Goal: Check status

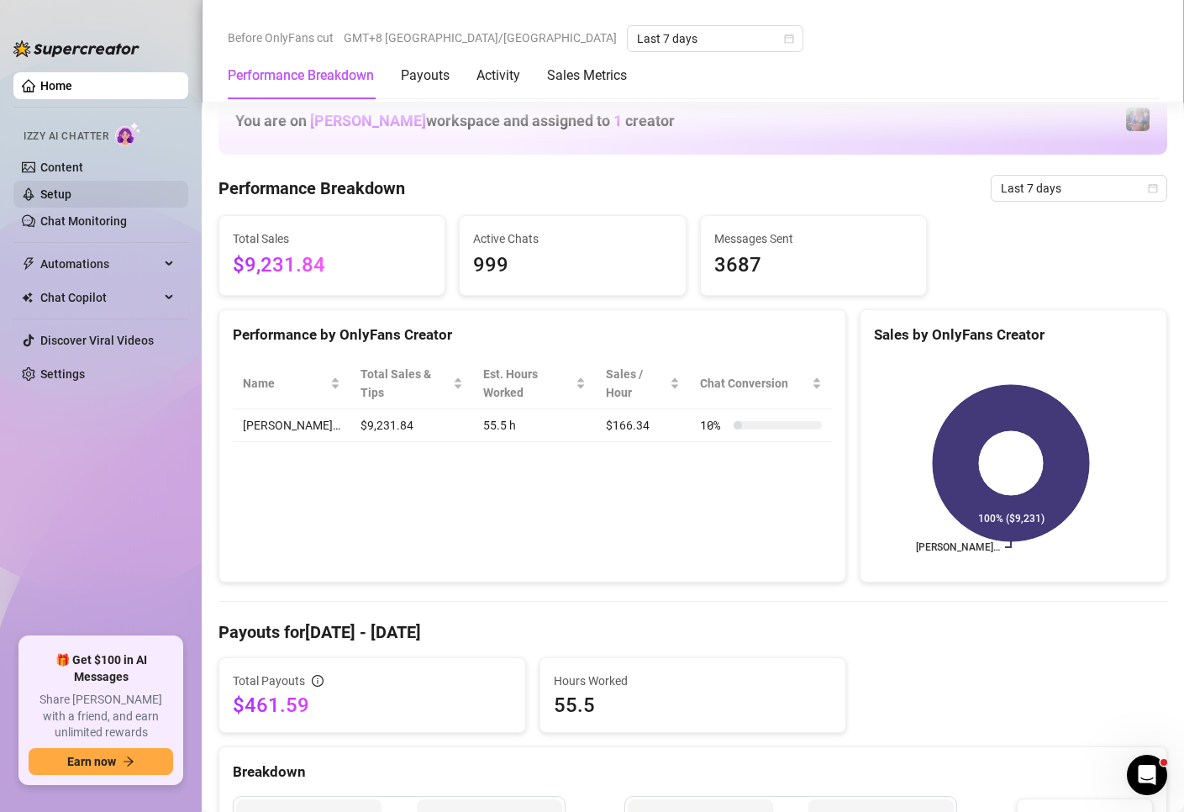
scroll to position [672, 0]
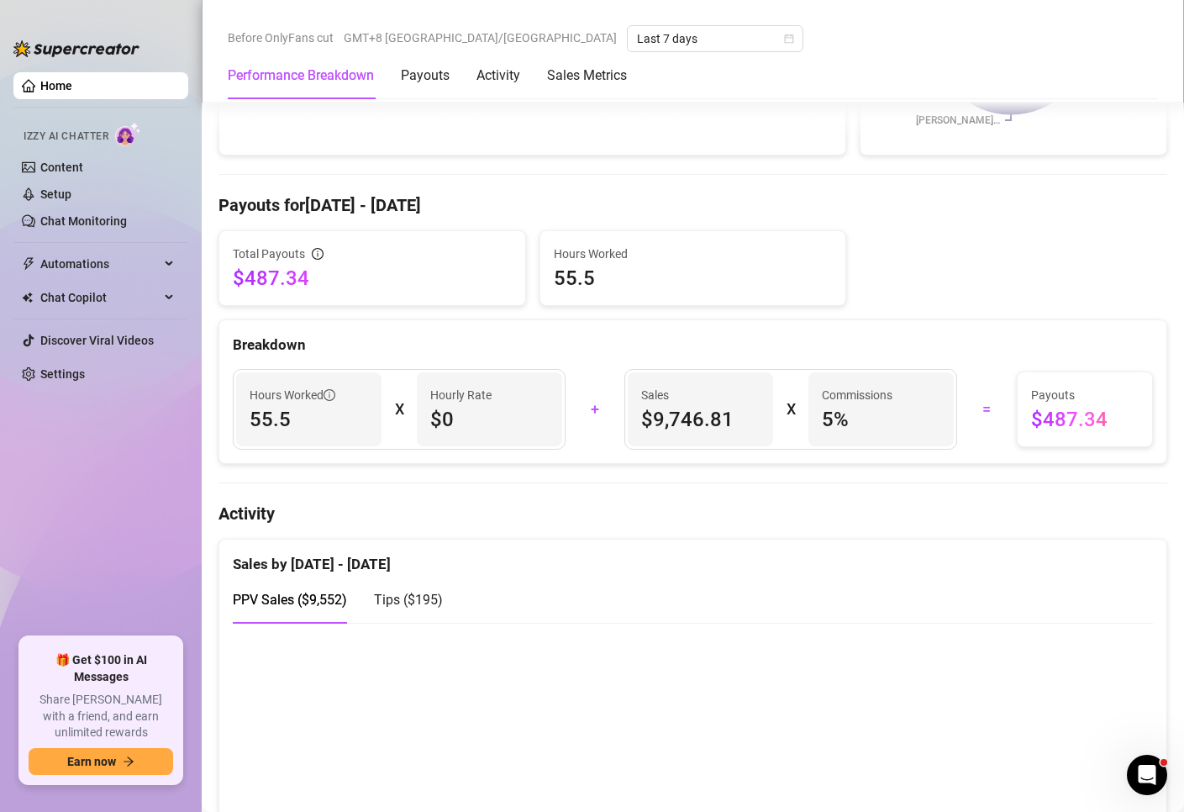
scroll to position [588, 0]
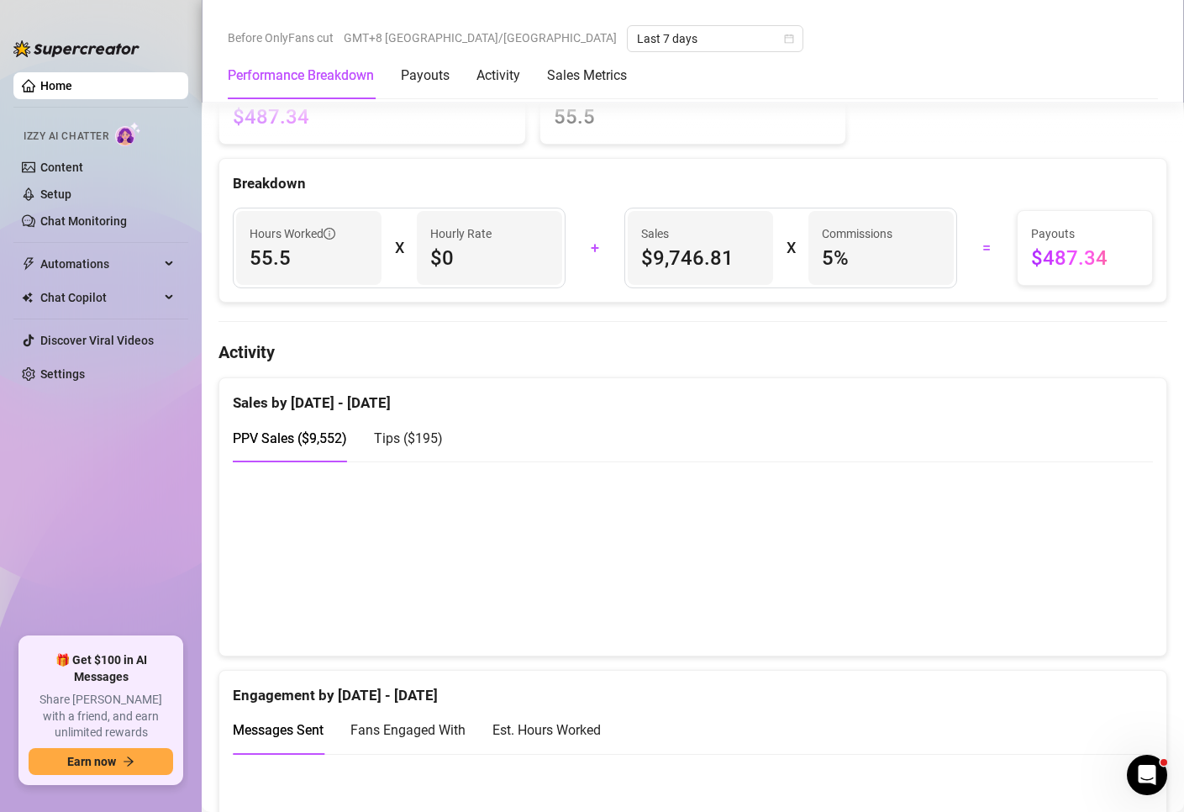
click at [715, 45] on div "Before OnlyFans cut GMT+8 Asia/Manila Last 7 days" at bounding box center [693, 38] width 930 height 27
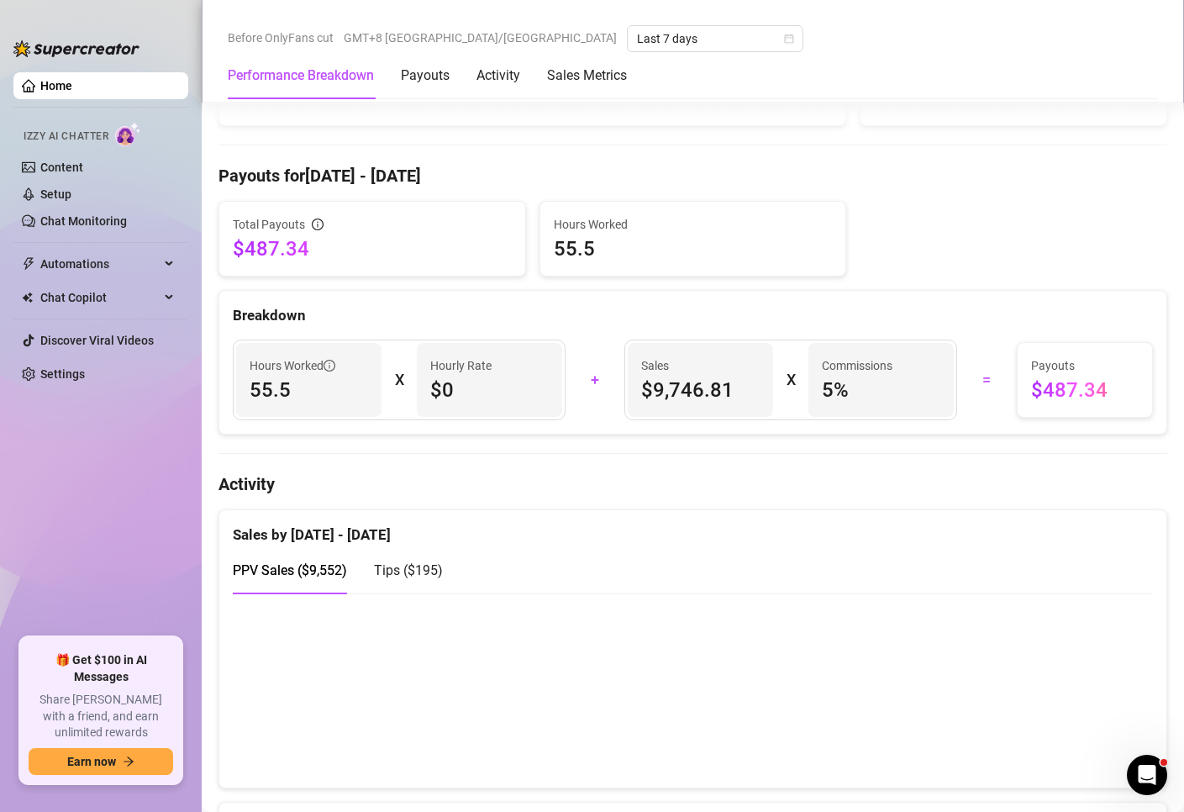
scroll to position [672, 0]
